Goal: Information Seeking & Learning: Learn about a topic

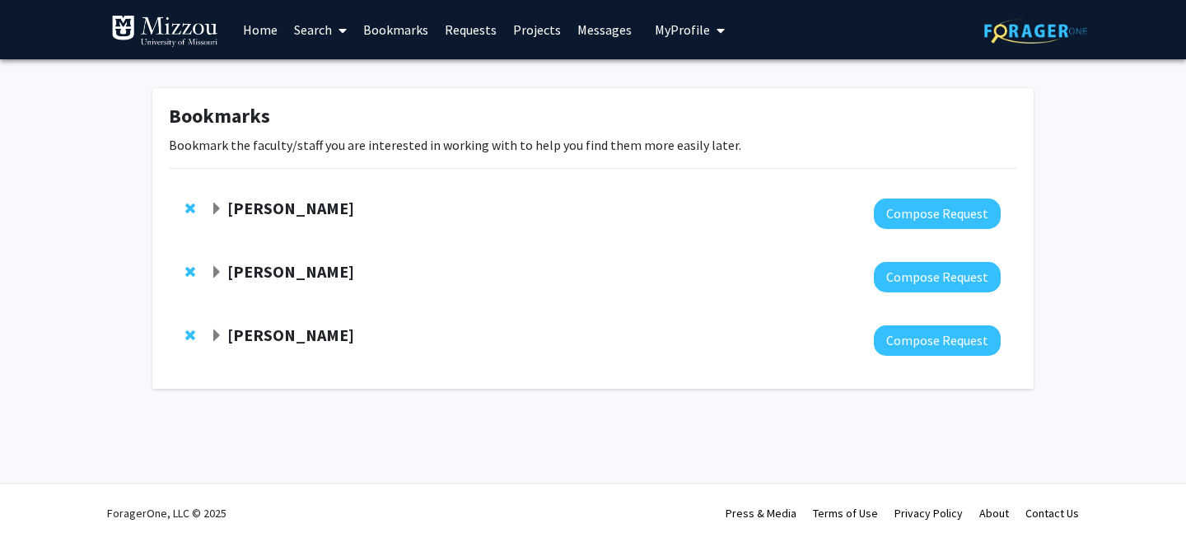
click at [258, 213] on strong "[PERSON_NAME]" at bounding box center [290, 208] width 127 height 21
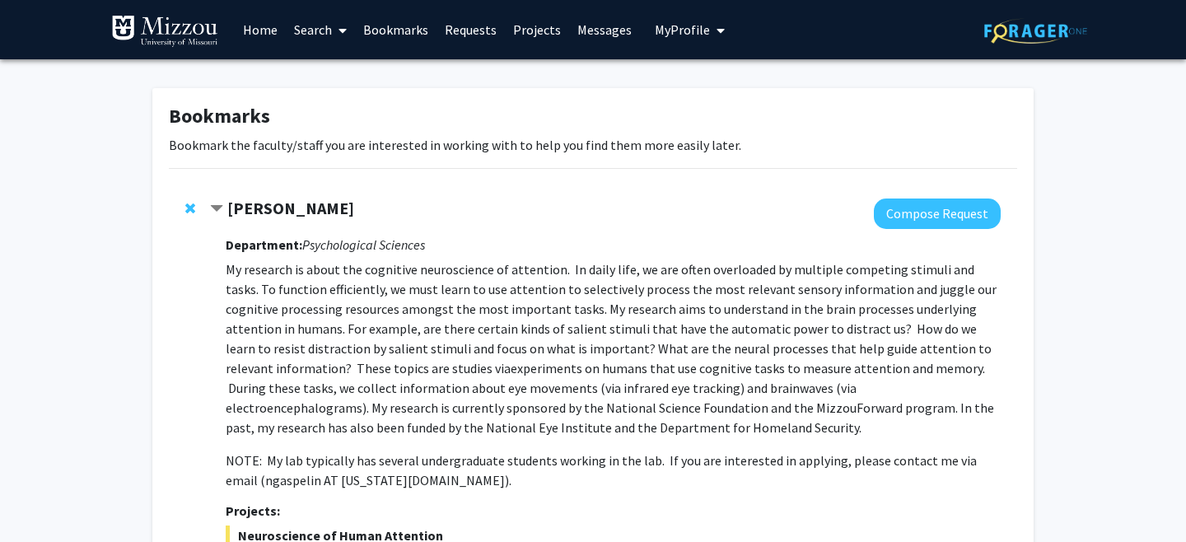
click at [284, 208] on strong "[PERSON_NAME]" at bounding box center [290, 208] width 127 height 21
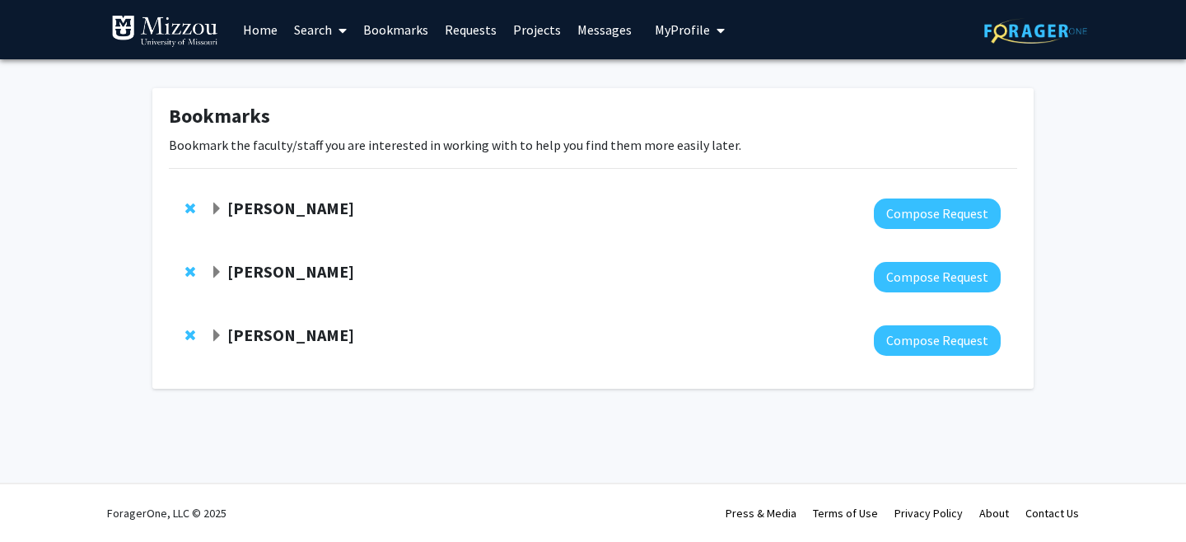
click at [321, 27] on link "Search" at bounding box center [320, 30] width 69 height 58
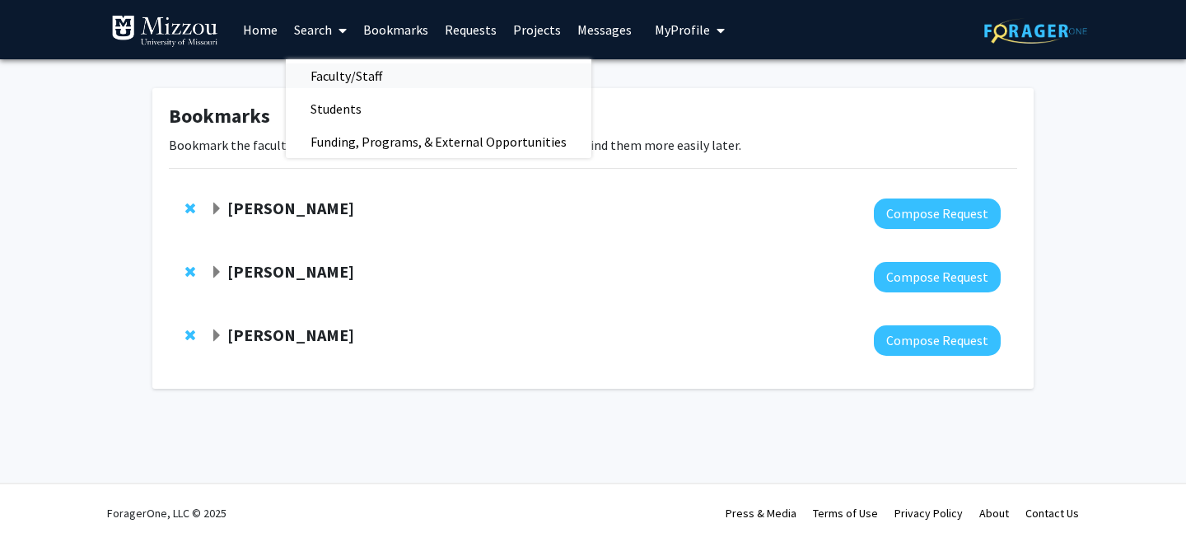
click at [367, 77] on span "Faculty/Staff" at bounding box center [346, 75] width 121 height 33
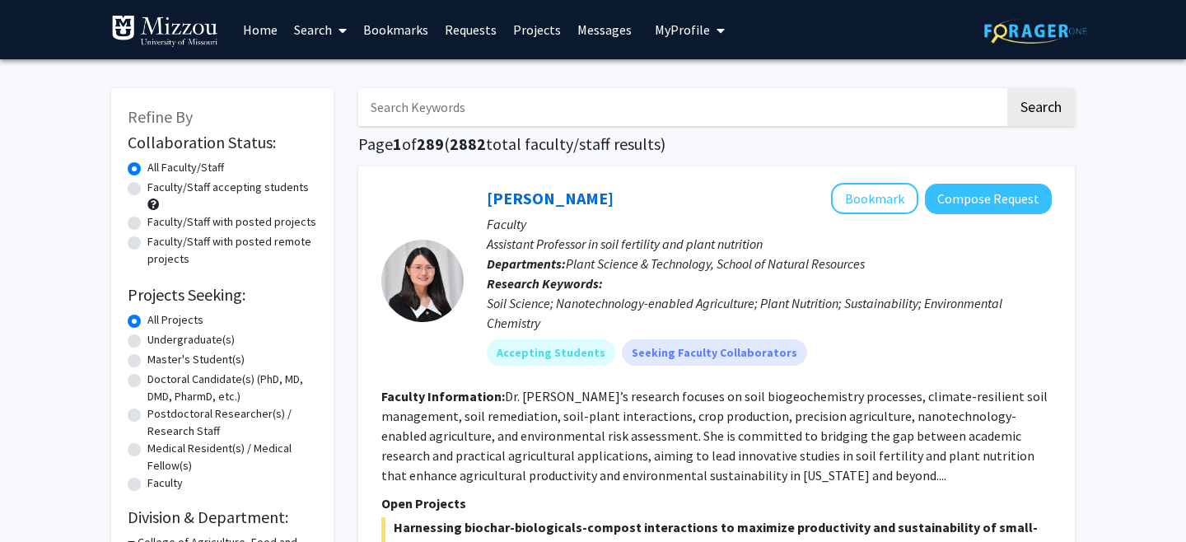
click at [214, 341] on label "Undergraduate(s)" at bounding box center [190, 339] width 87 height 17
click at [158, 341] on input "Undergraduate(s)" at bounding box center [152, 336] width 11 height 11
radio input "true"
click at [226, 193] on label "Faculty/Staff accepting students" at bounding box center [227, 187] width 161 height 17
click at [158, 190] on input "Faculty/Staff accepting students" at bounding box center [152, 184] width 11 height 11
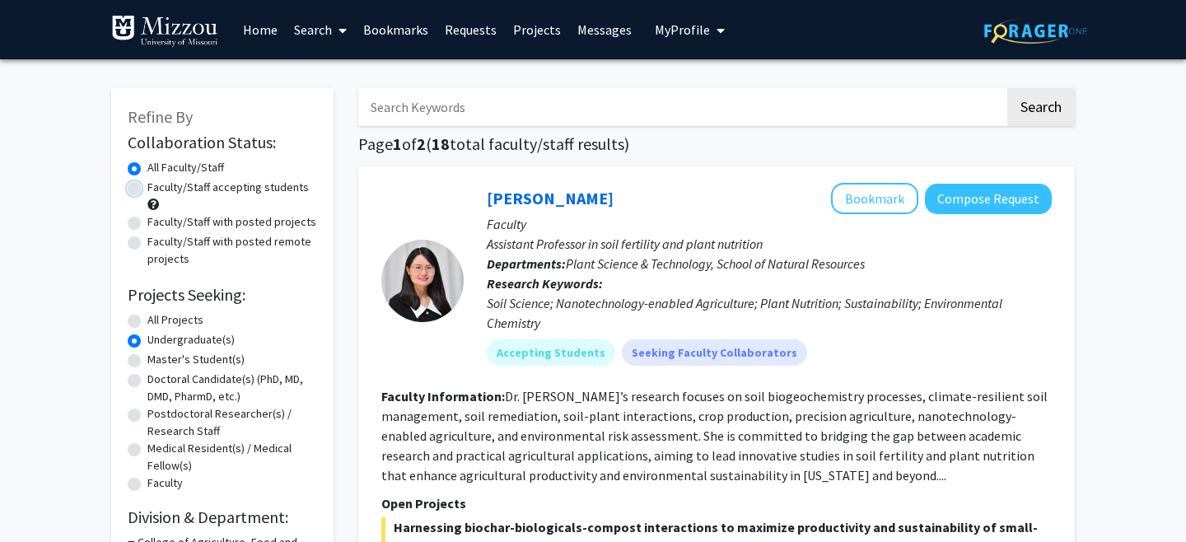
radio input "true"
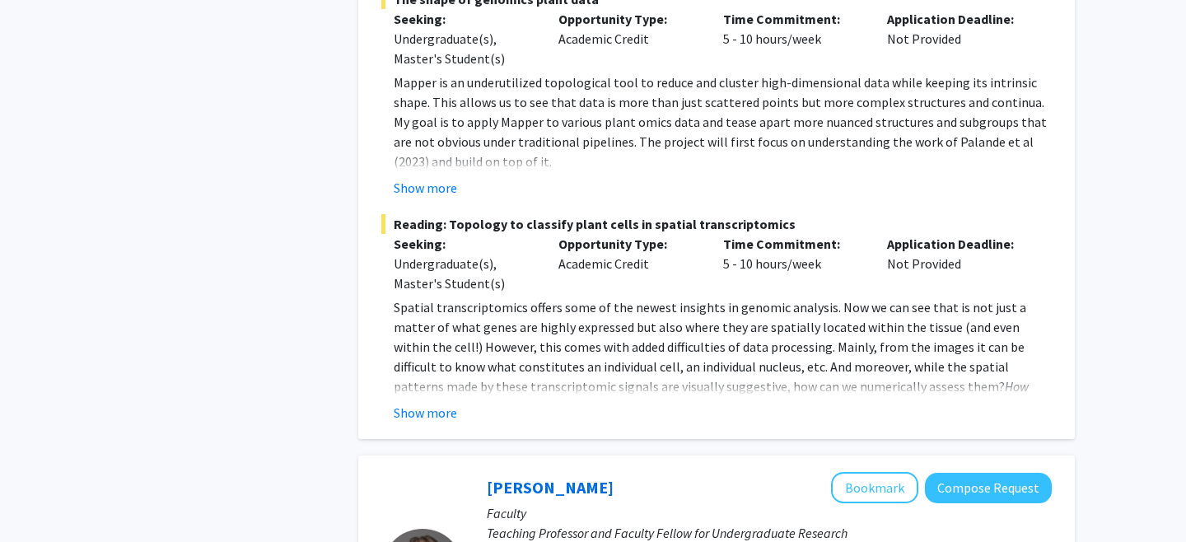
scroll to position [1398, 0]
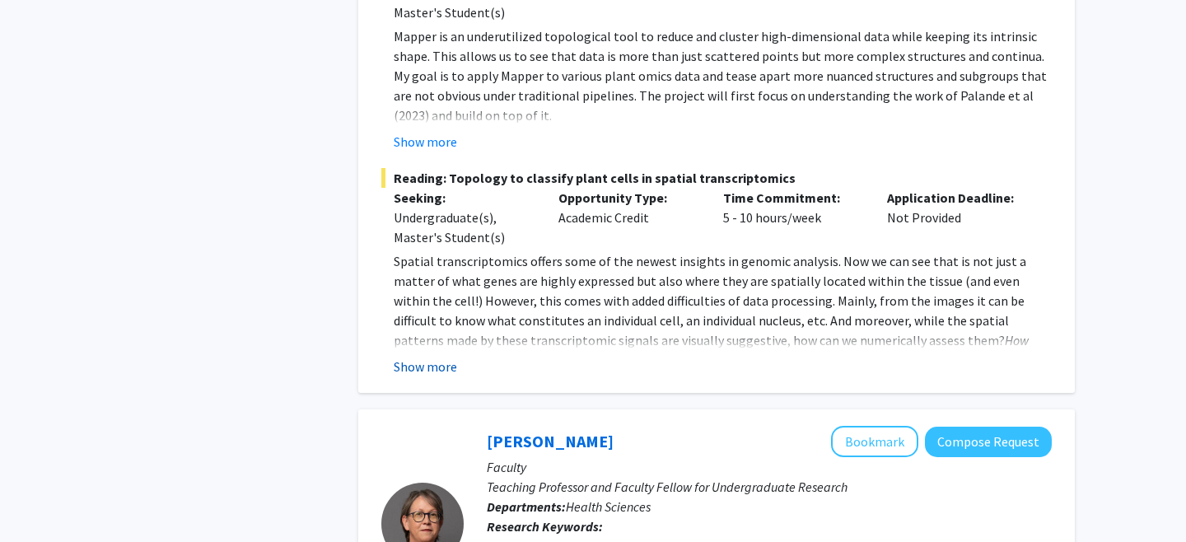
click at [424, 357] on button "Show more" at bounding box center [425, 367] width 63 height 20
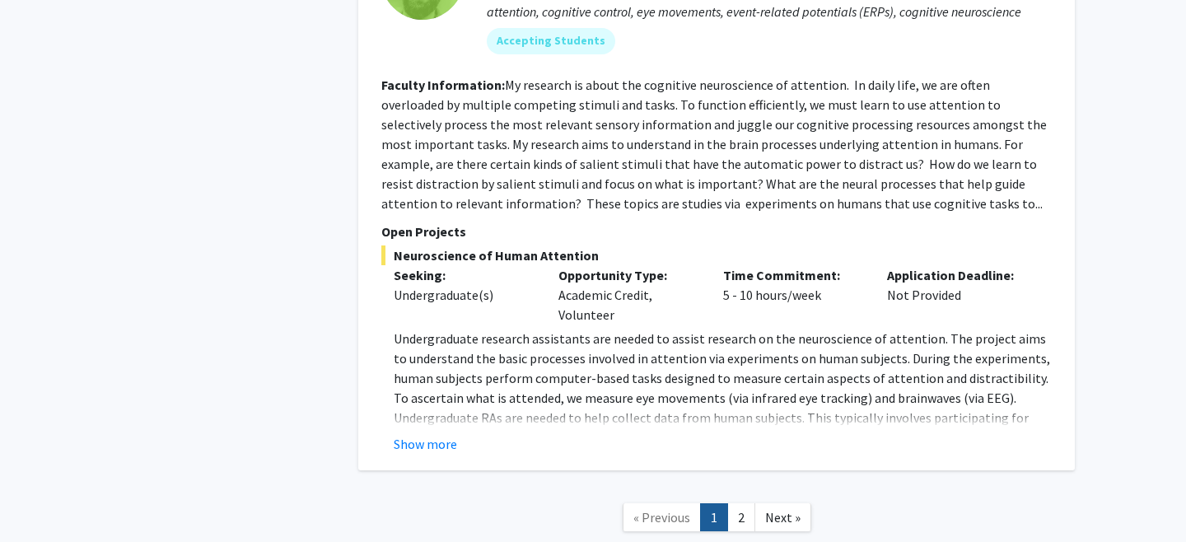
scroll to position [7684, 0]
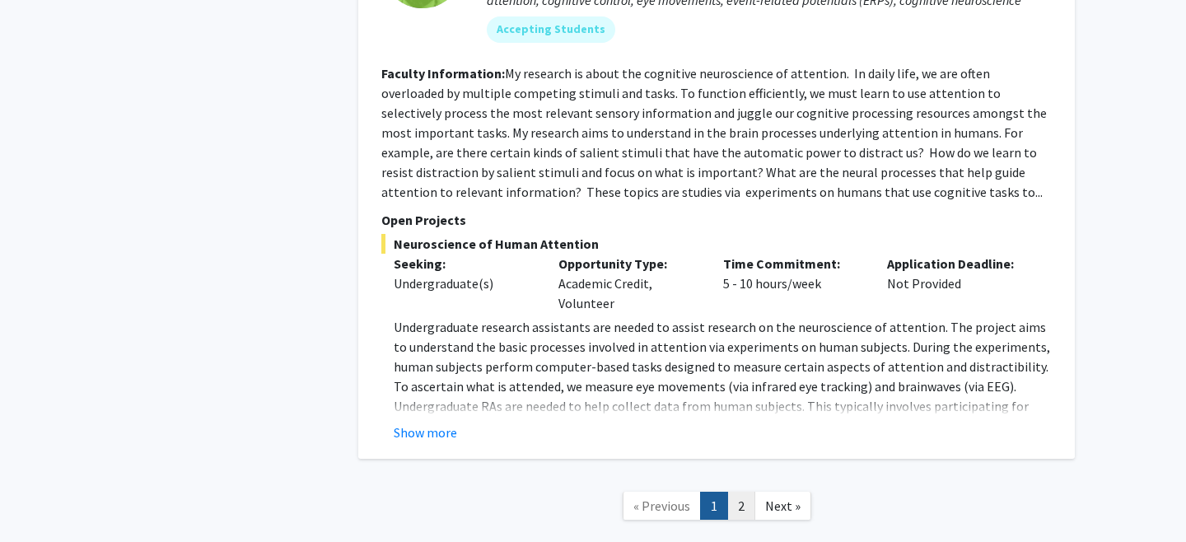
click at [739, 492] on link "2" at bounding box center [742, 506] width 28 height 29
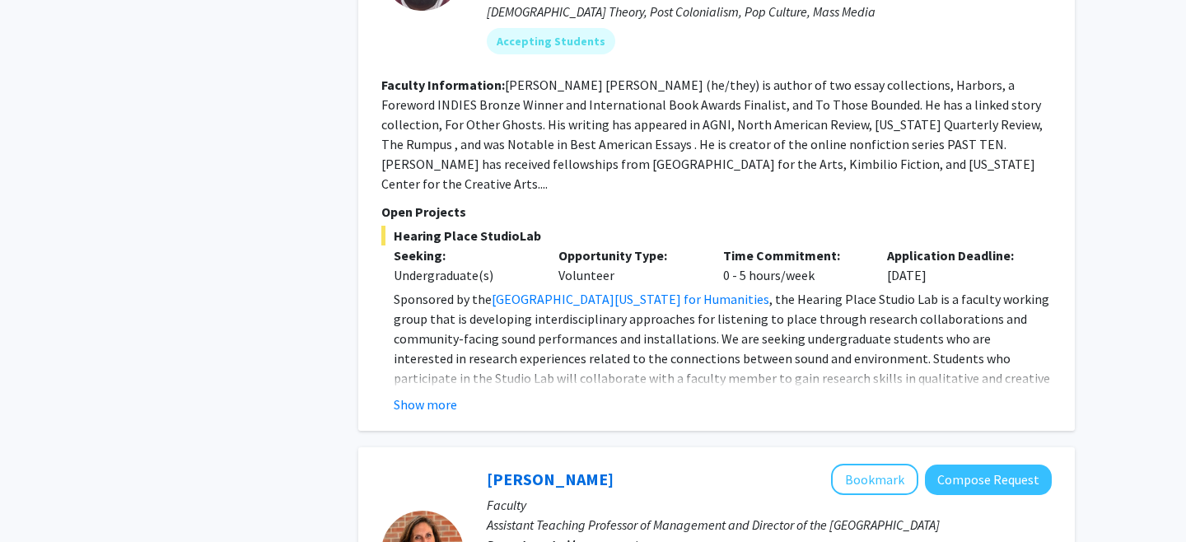
scroll to position [1551, 0]
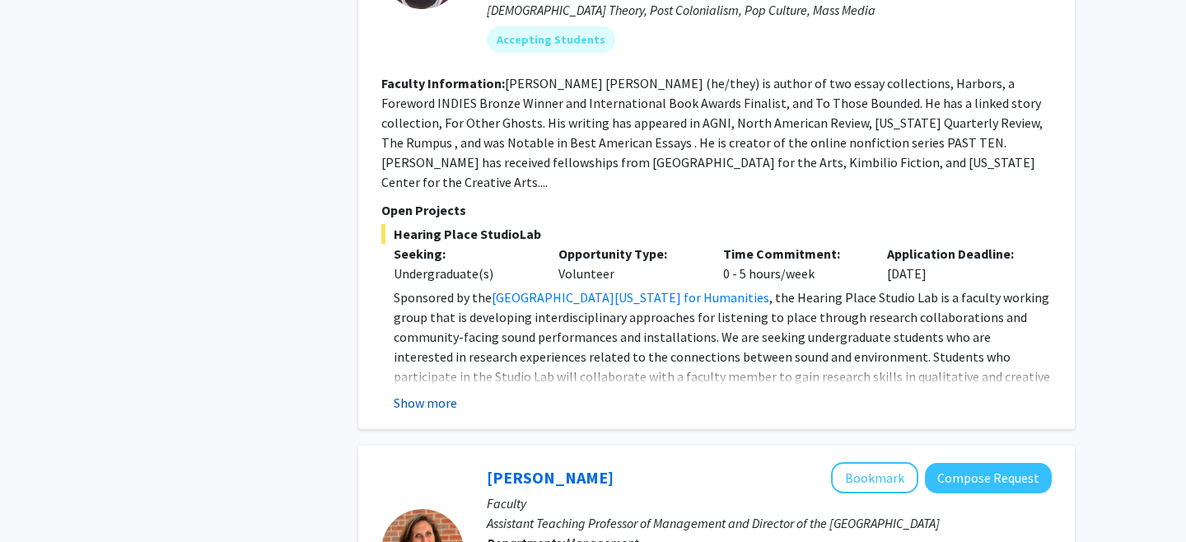
click at [416, 393] on button "Show more" at bounding box center [425, 403] width 63 height 20
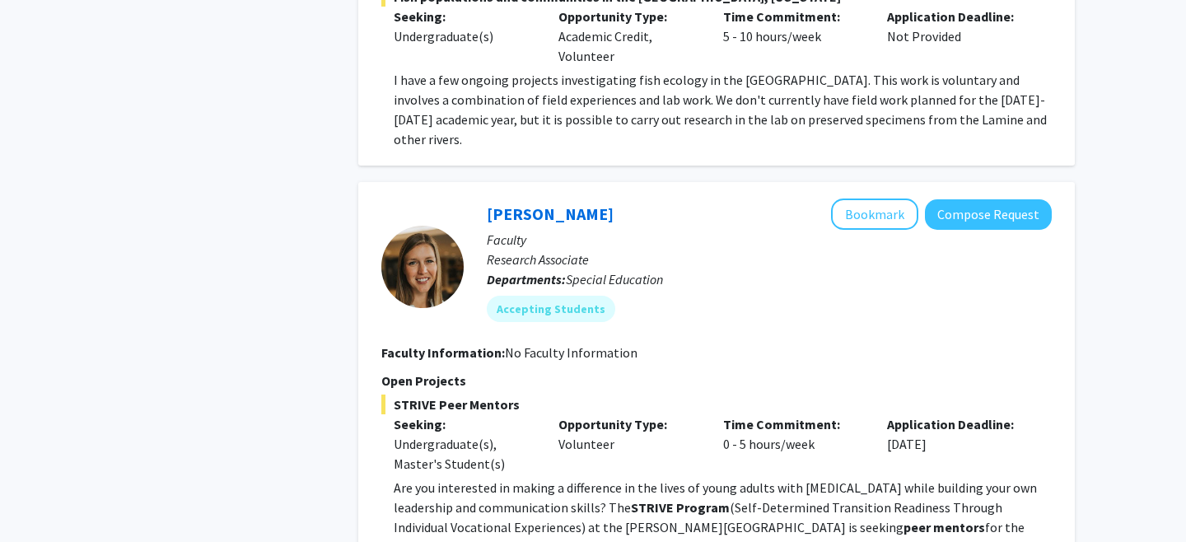
scroll to position [4320, 0]
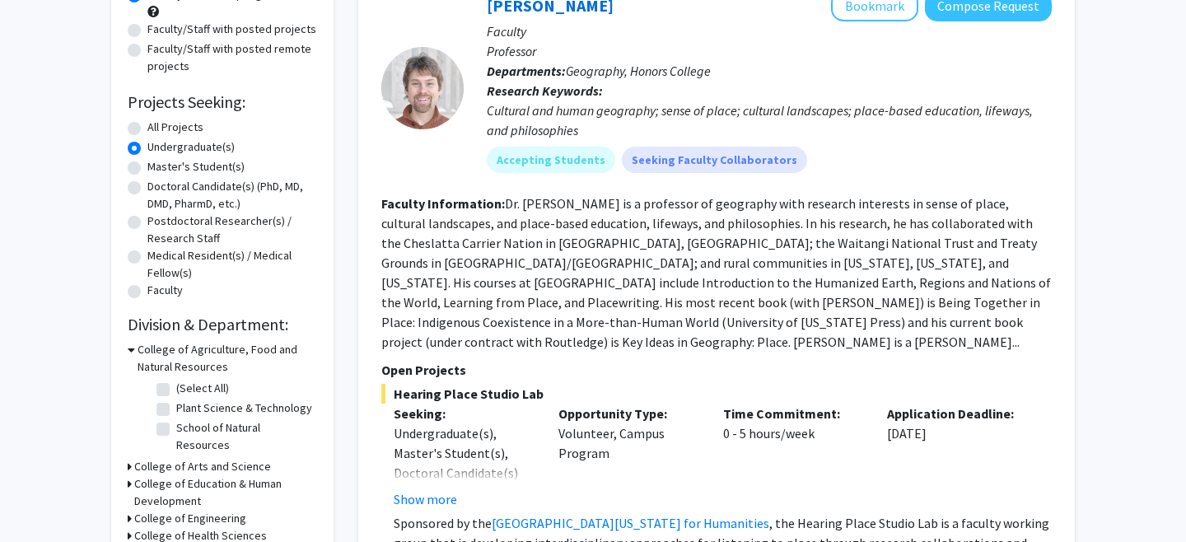
scroll to position [177, 0]
